Goal: Navigation & Orientation: Find specific page/section

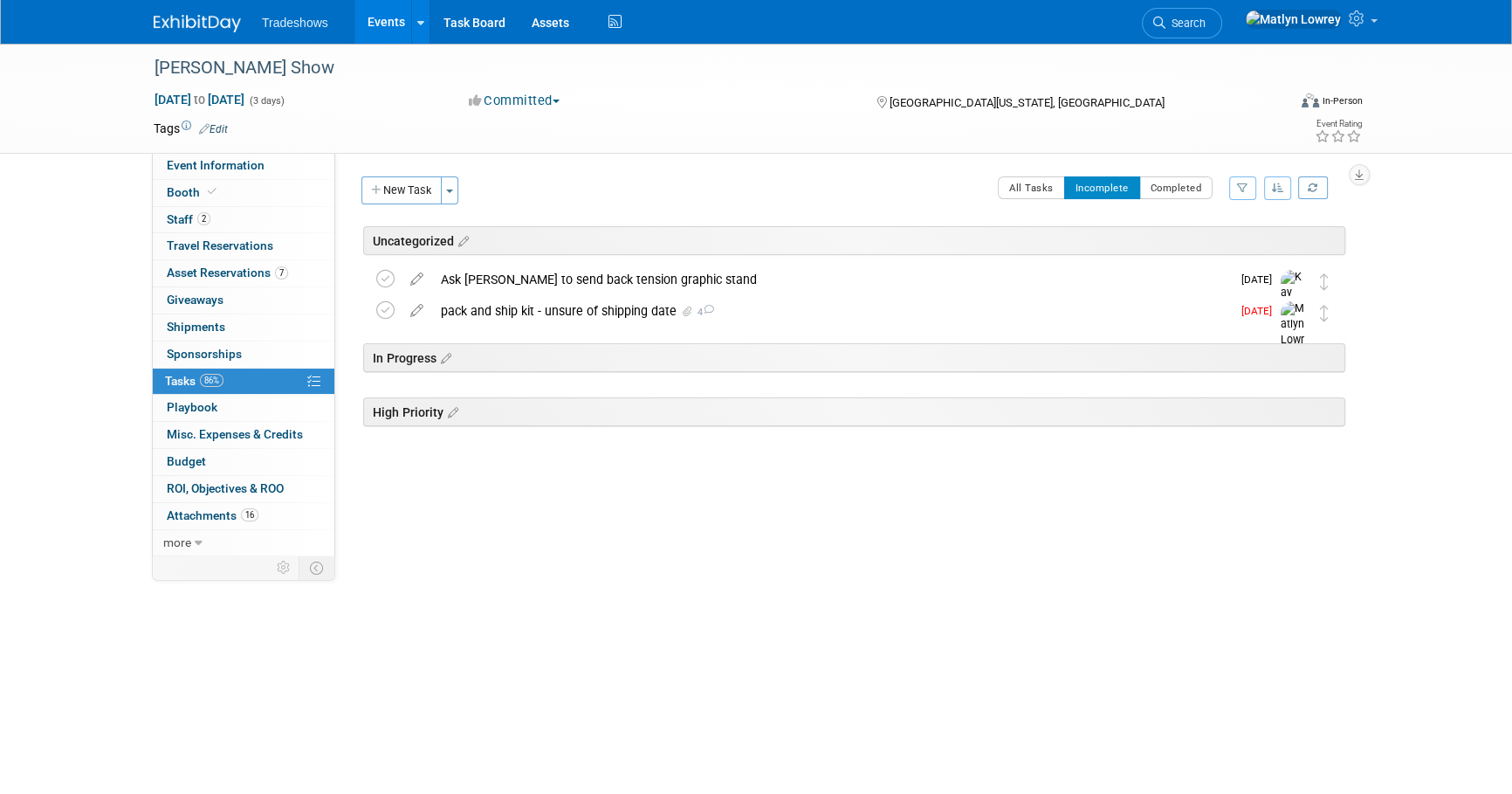
click at [378, 17] on link "Events" at bounding box center [386, 21] width 64 height 43
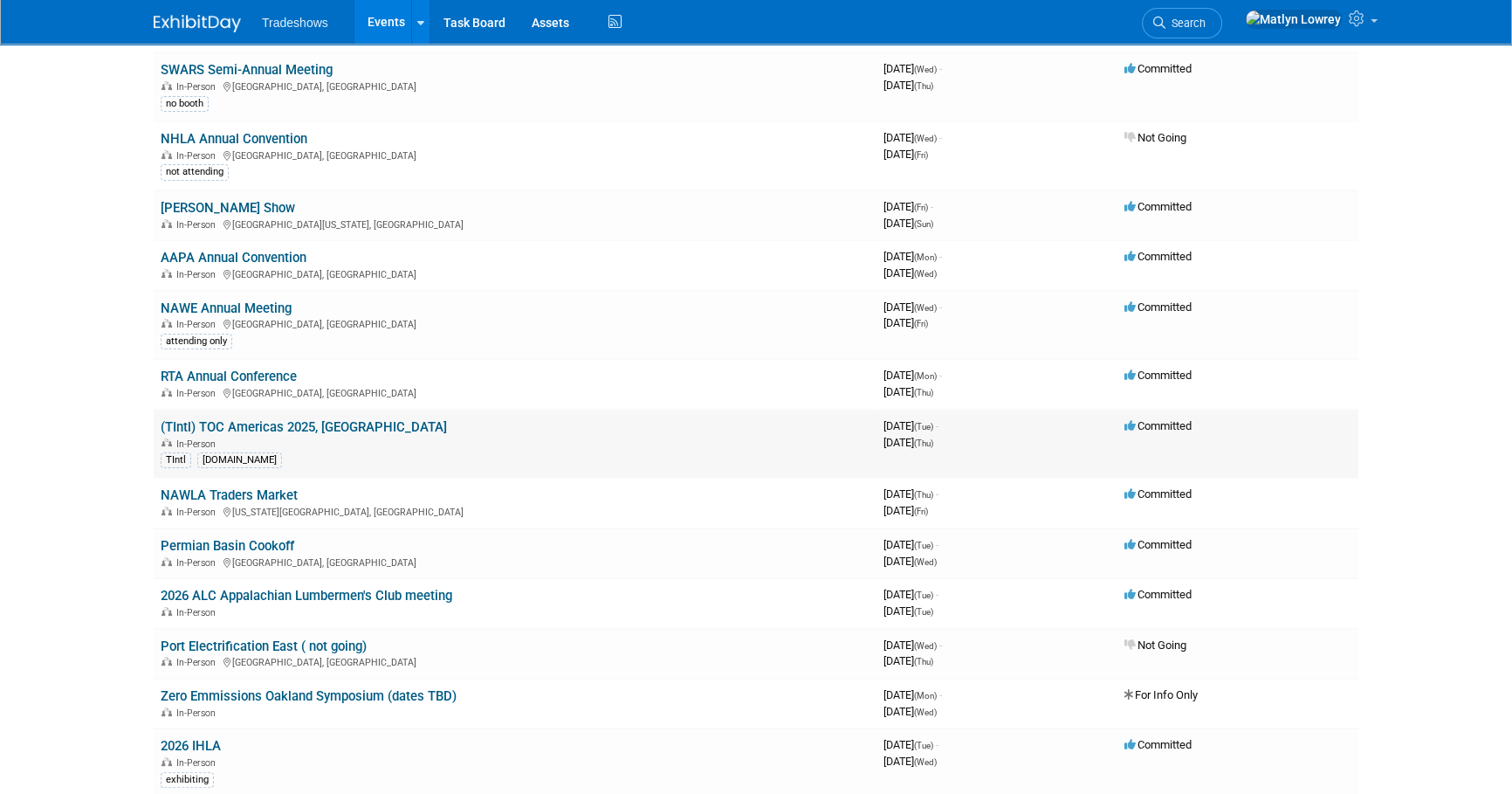
scroll to position [396, 0]
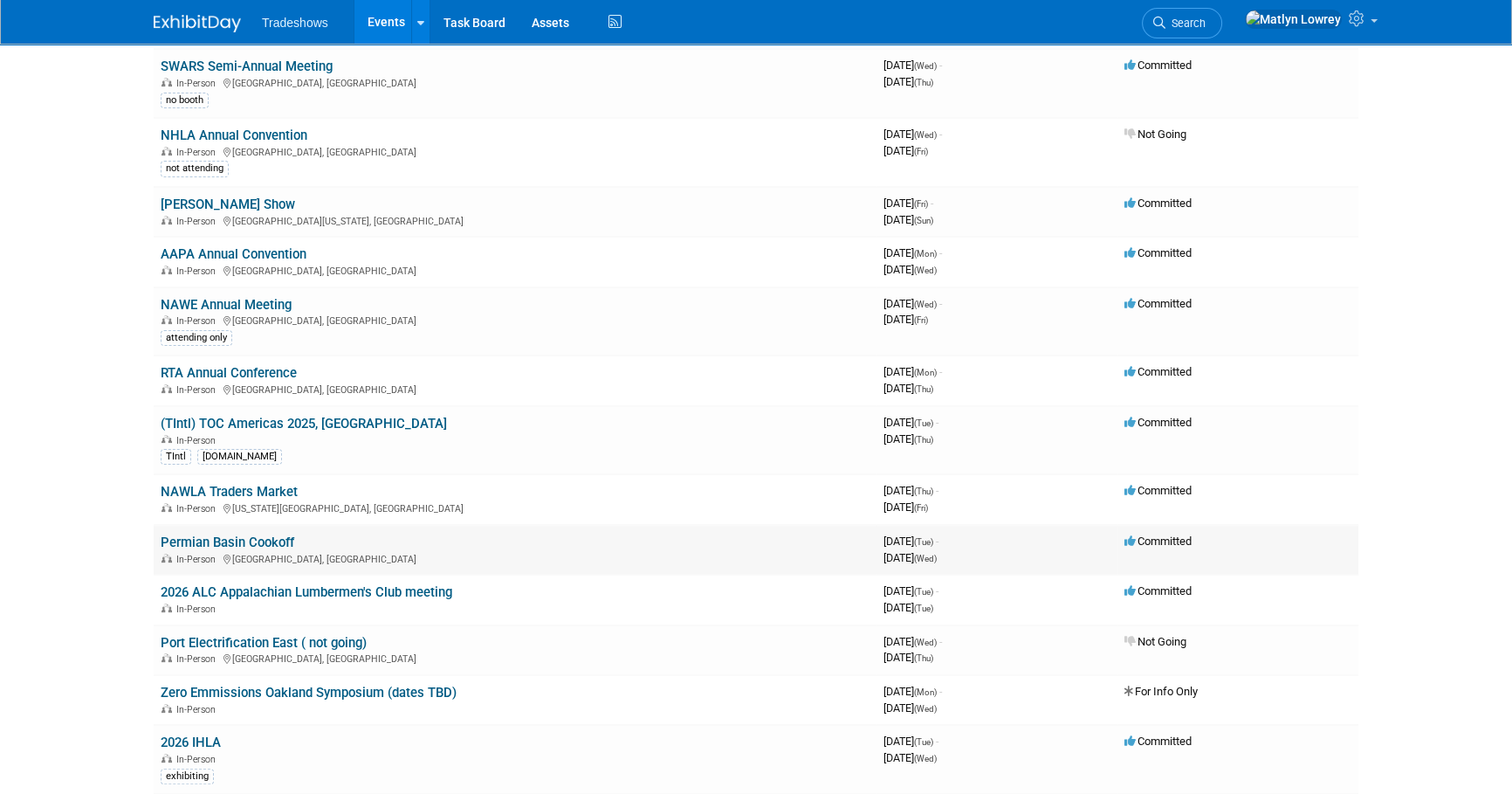
click at [205, 541] on link "Permian Basin Cookoff" at bounding box center [227, 542] width 133 height 15
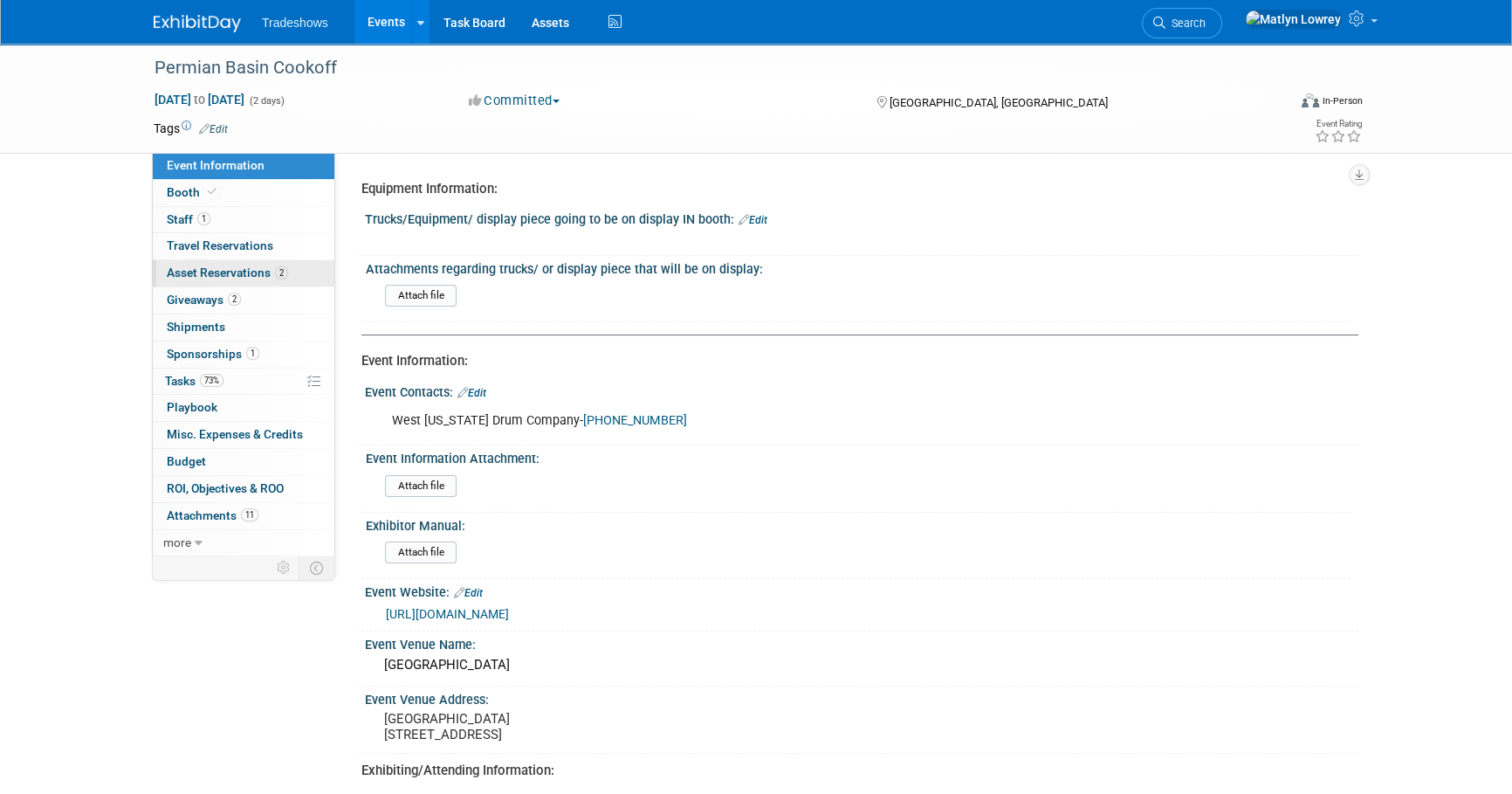
click at [215, 273] on span "Asset Reservations 2" at bounding box center [228, 272] width 122 height 14
